Goal: Browse casually

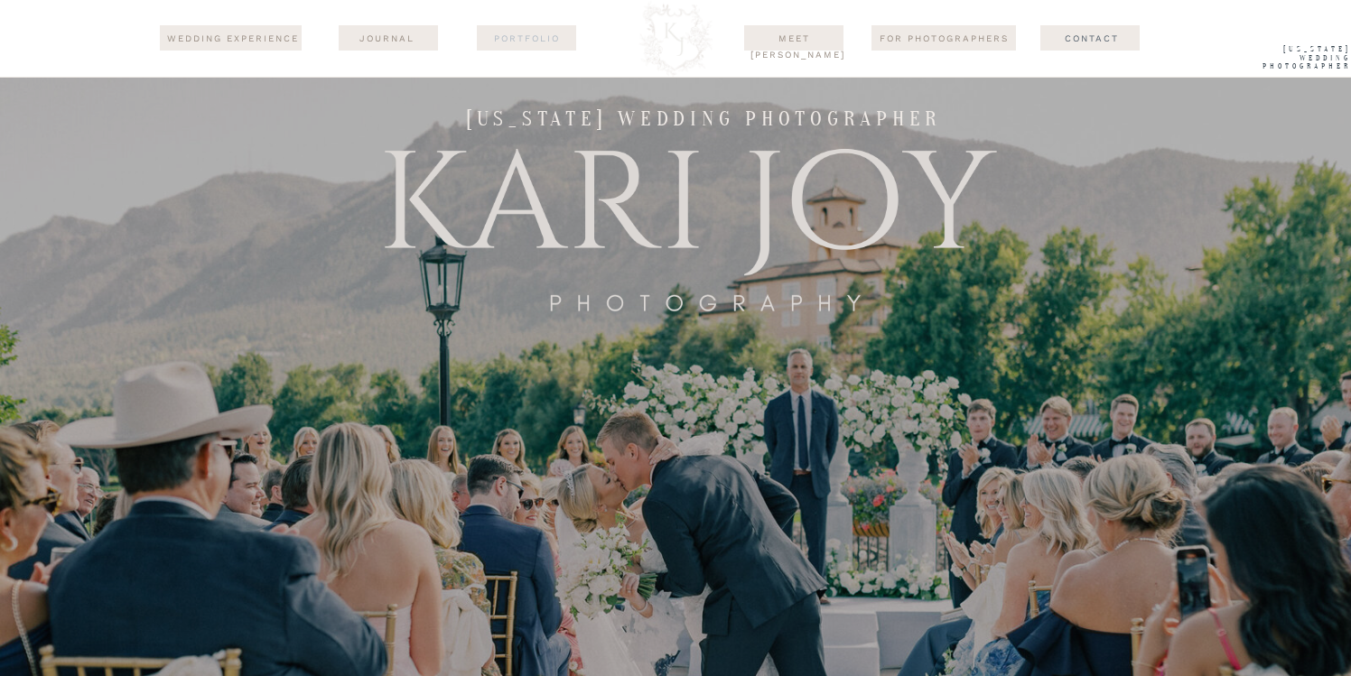
click at [533, 38] on nav "Portfolio" at bounding box center [527, 38] width 88 height 14
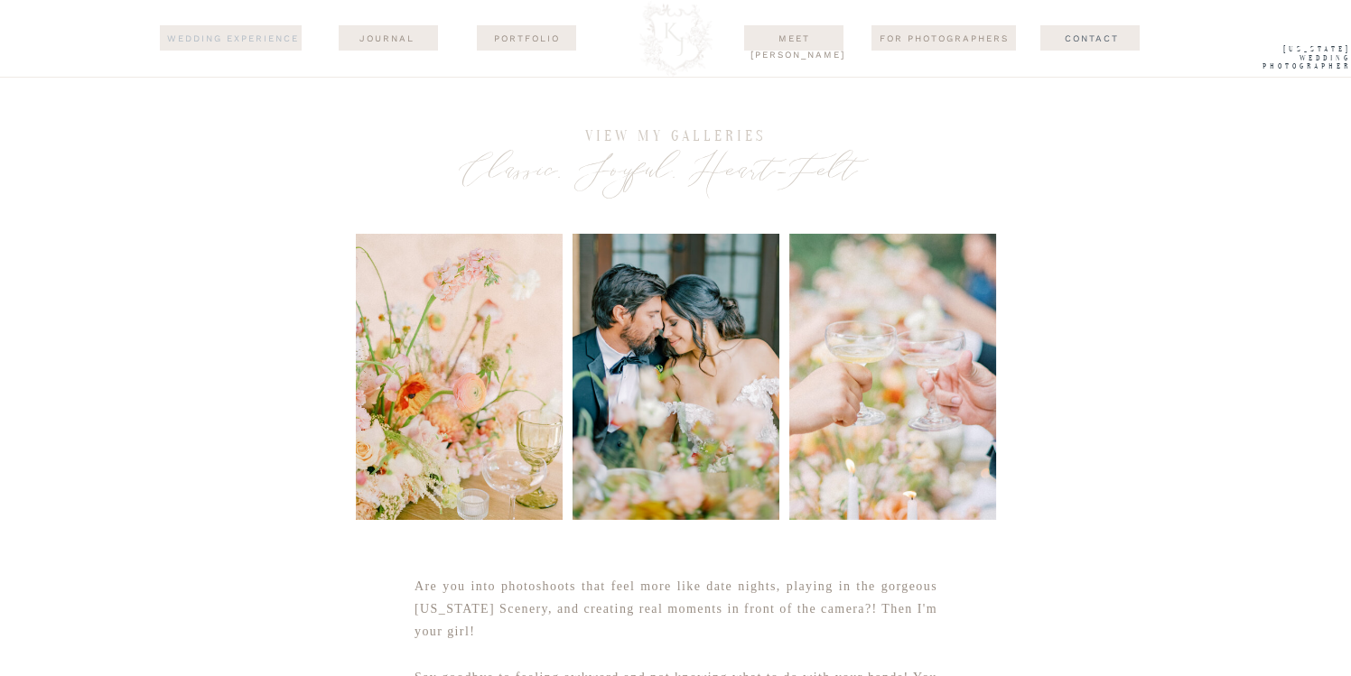
click at [257, 36] on nav "wedding experience" at bounding box center [232, 39] width 136 height 16
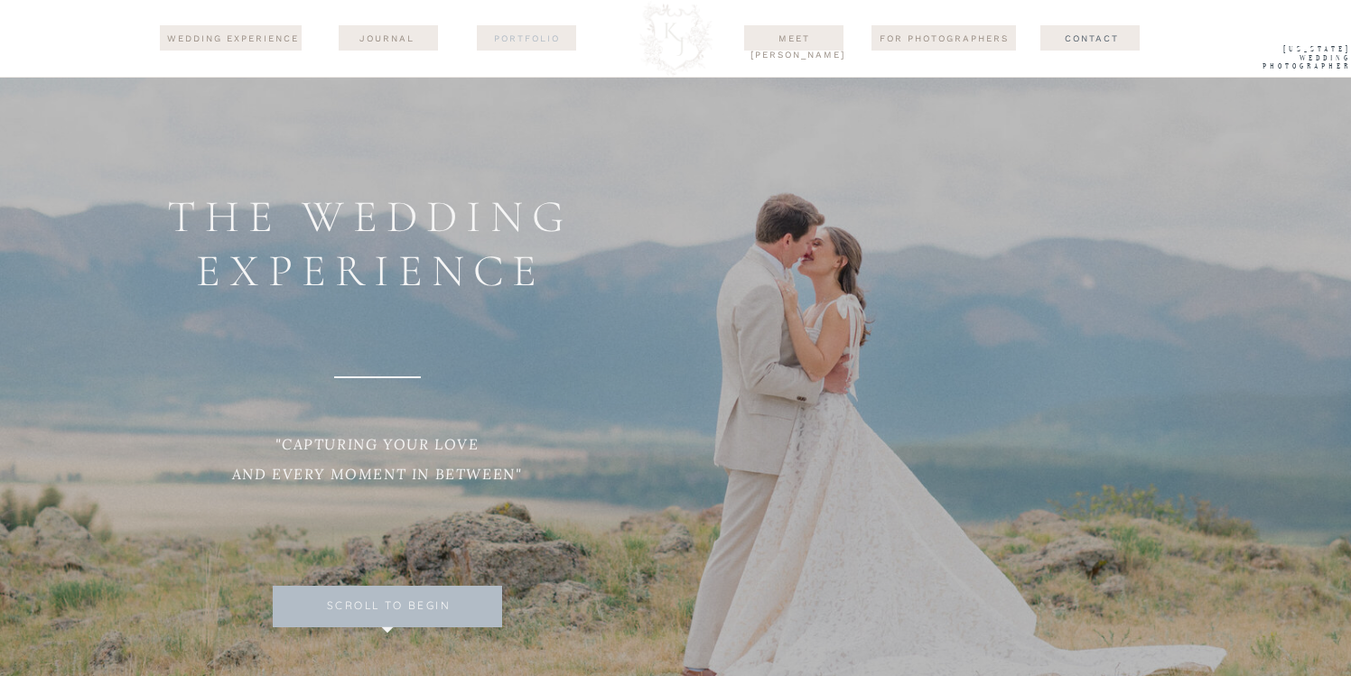
click at [526, 41] on nav "Portfolio" at bounding box center [527, 38] width 88 height 14
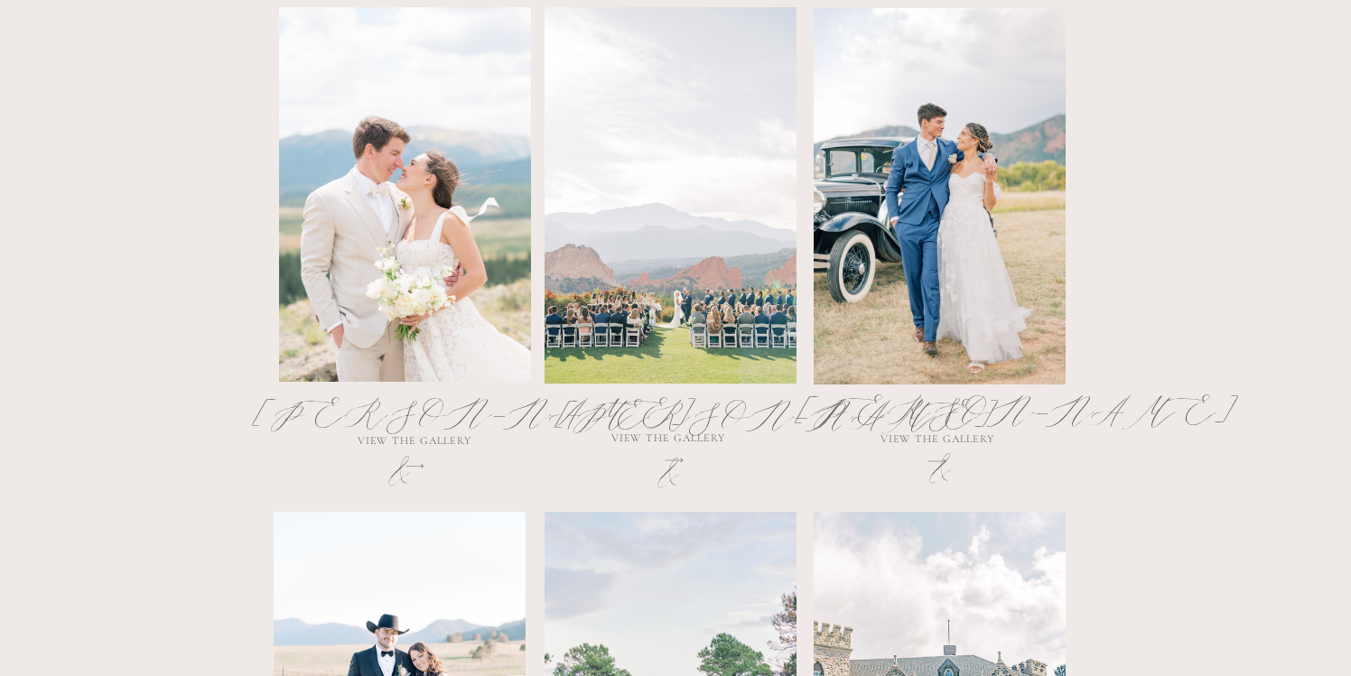
scroll to position [1054, 0]
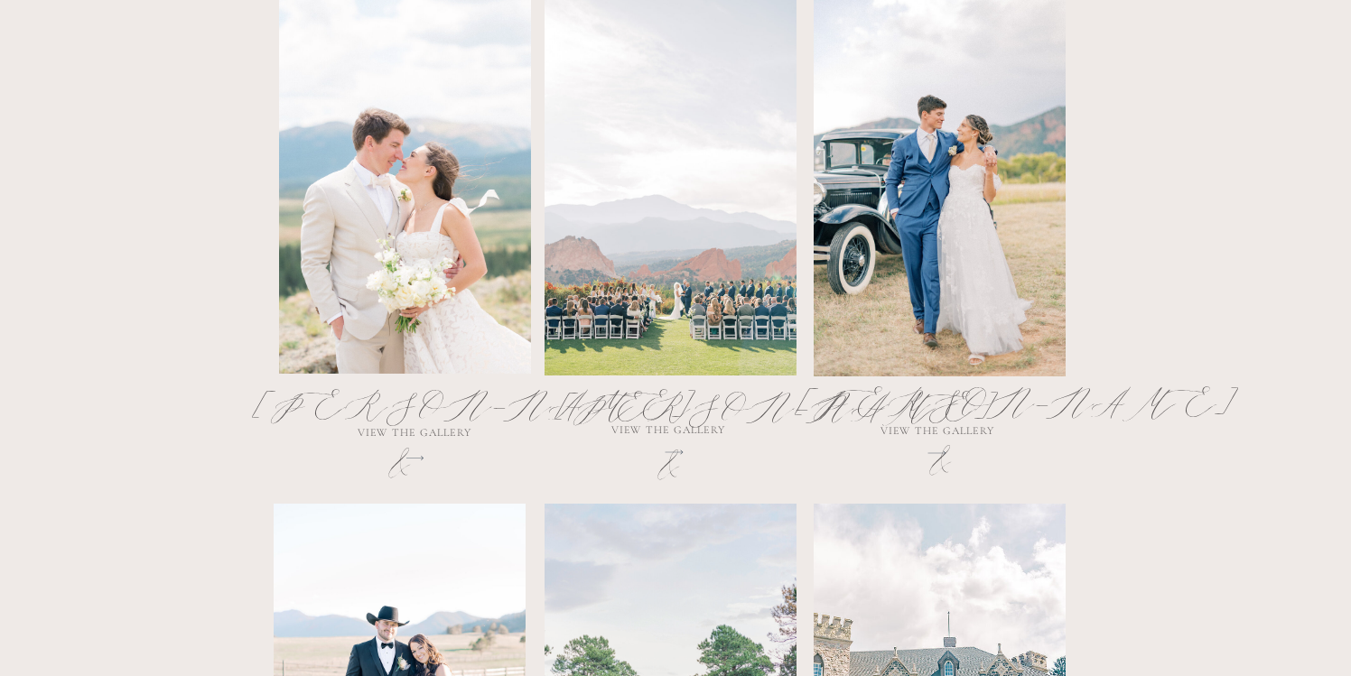
click at [634, 324] on div at bounding box center [671, 187] width 252 height 377
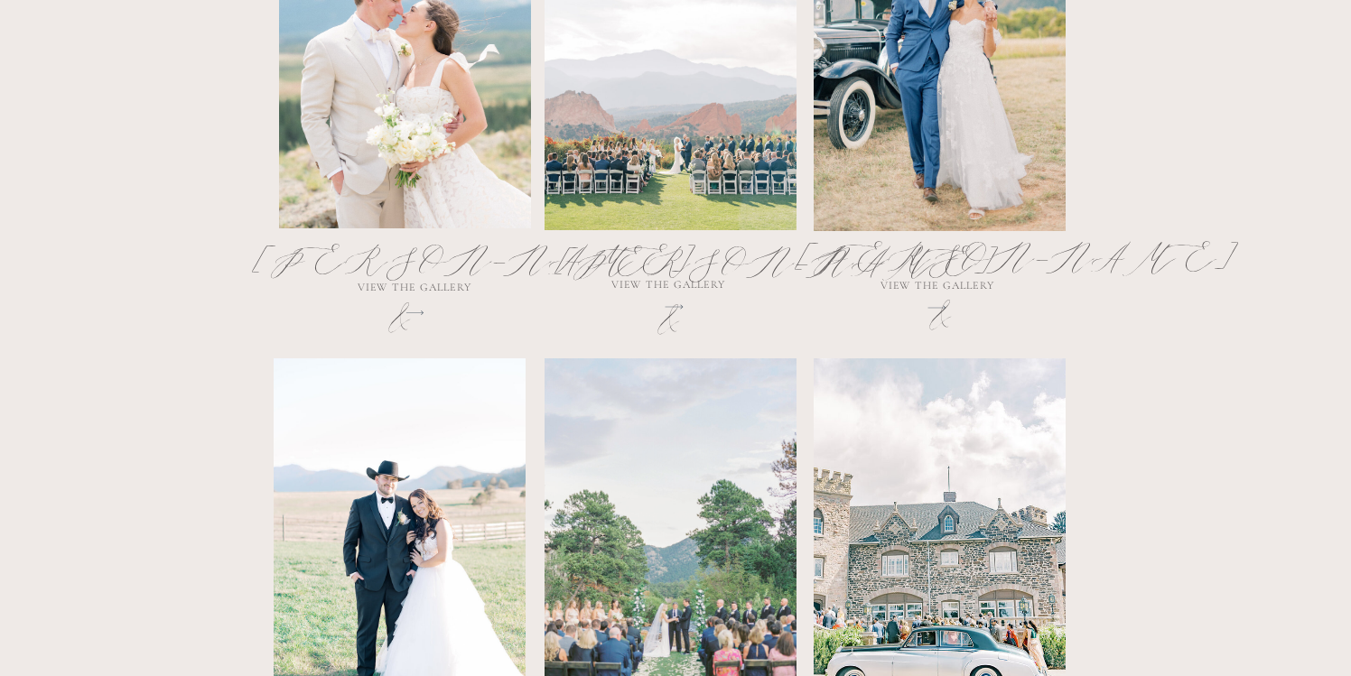
scroll to position [1215, 0]
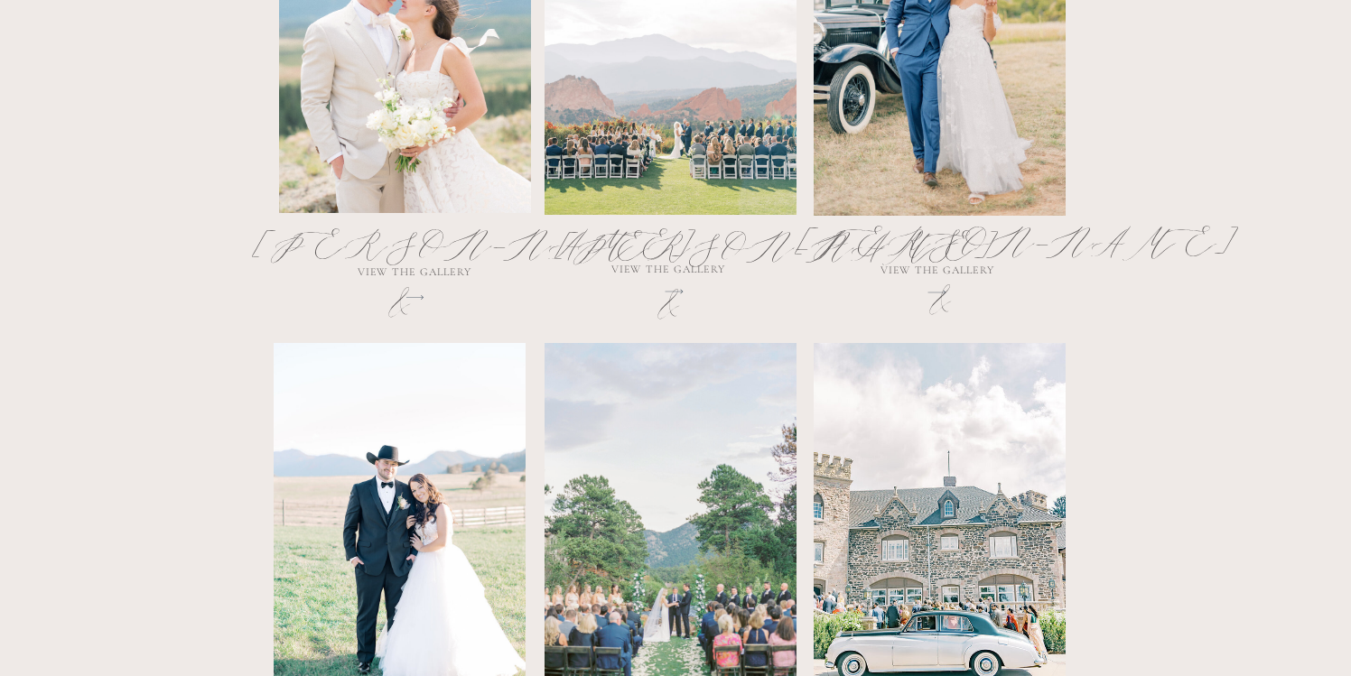
click at [681, 294] on h2 "Hannah & Adam" at bounding box center [668, 261] width 224 height 85
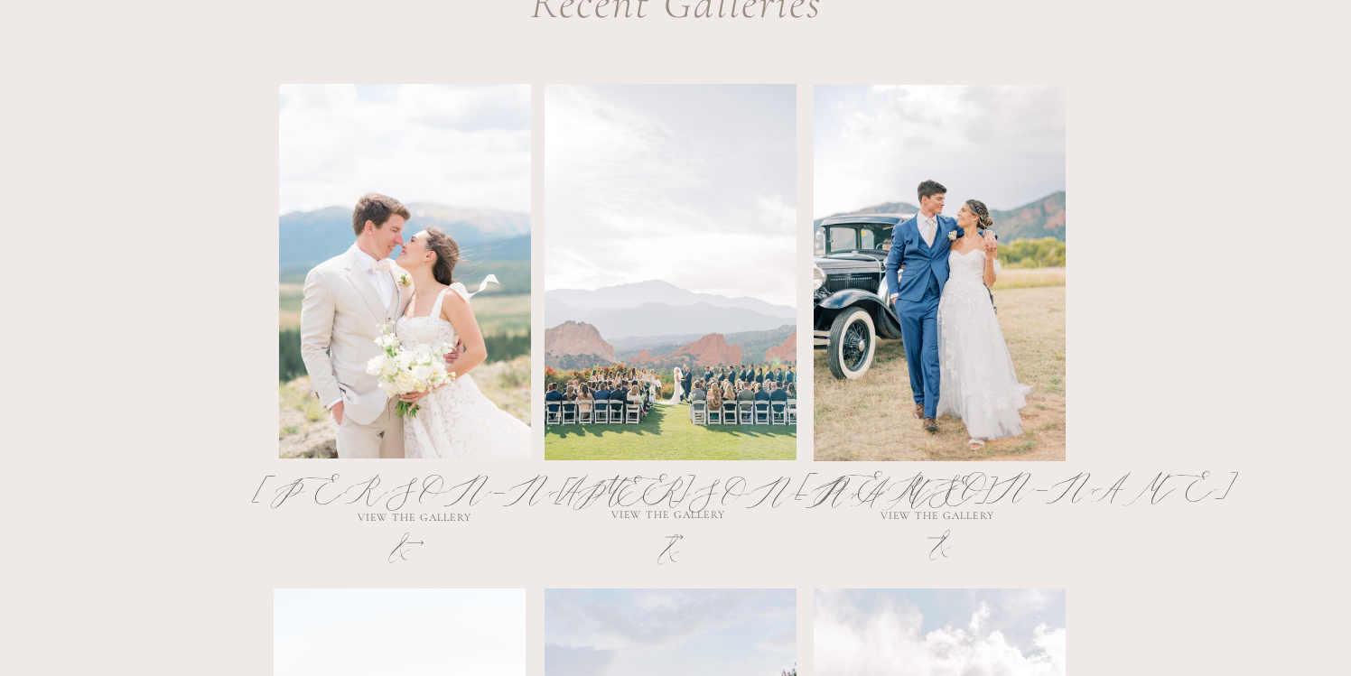
scroll to position [985, 1]
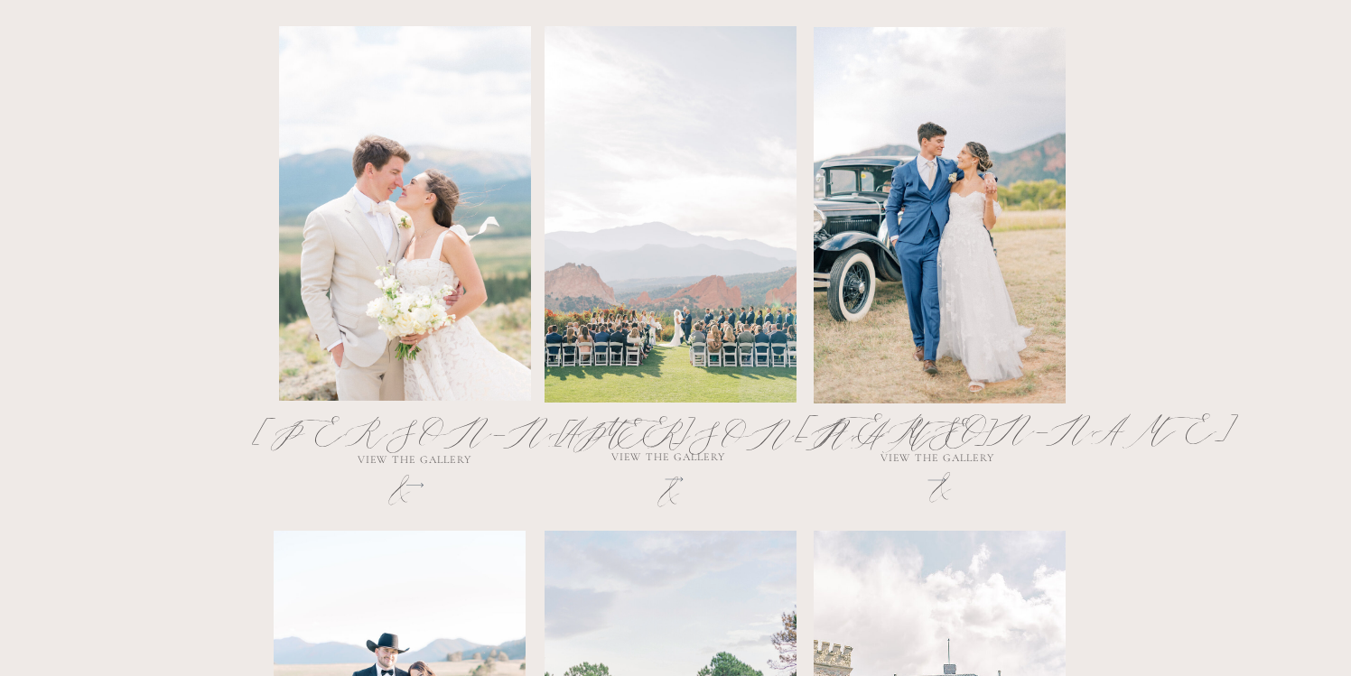
click at [936, 307] on div at bounding box center [940, 215] width 252 height 377
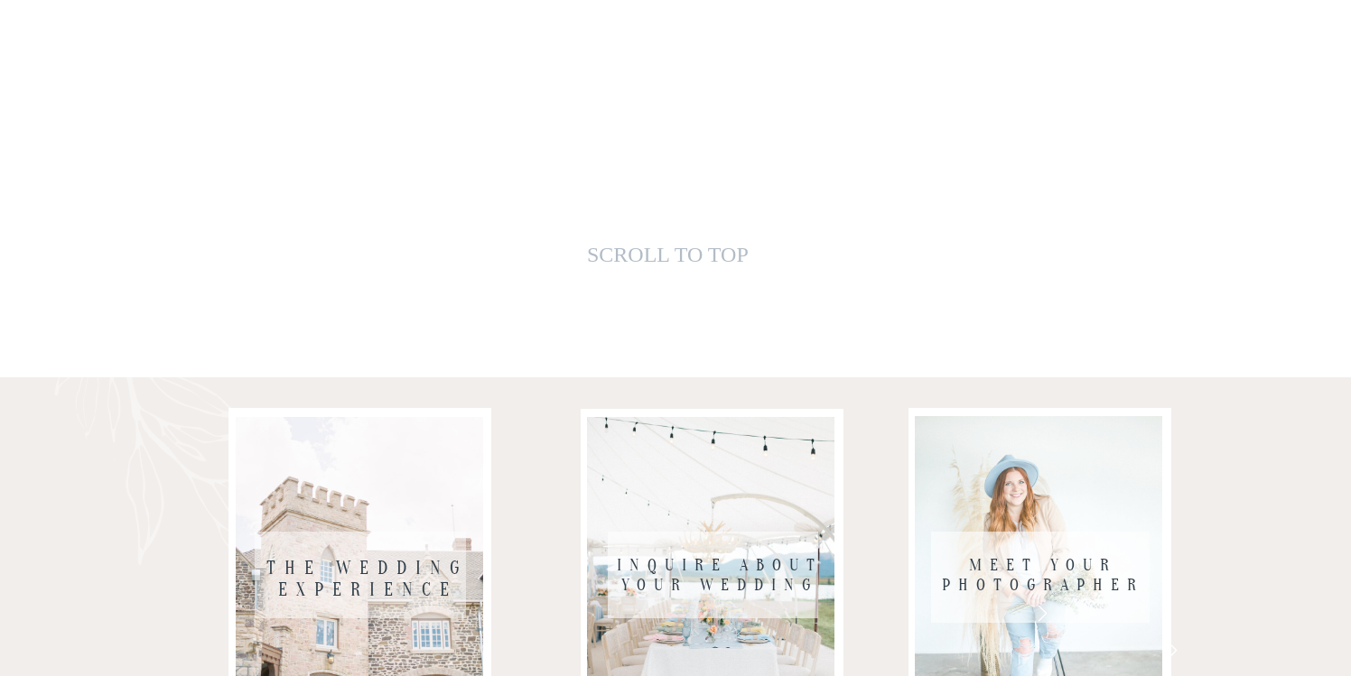
scroll to position [25562, 0]
